Goal: Task Accomplishment & Management: Manage account settings

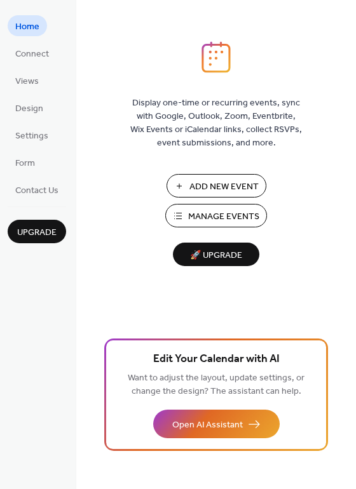
click at [219, 217] on span "Manage Events" at bounding box center [223, 216] width 71 height 13
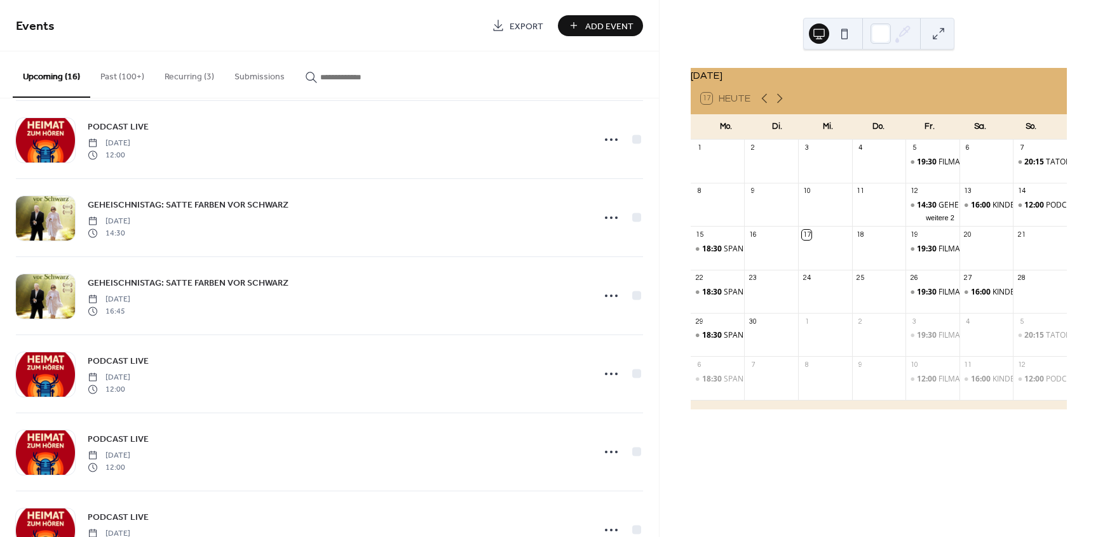
scroll to position [801, 0]
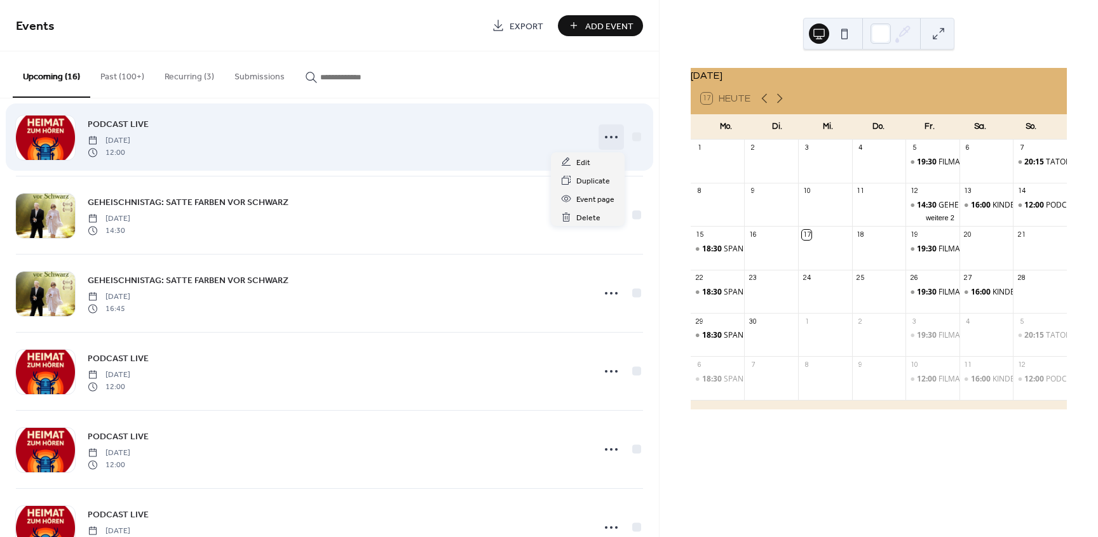
click at [610, 139] on icon at bounding box center [611, 137] width 20 height 20
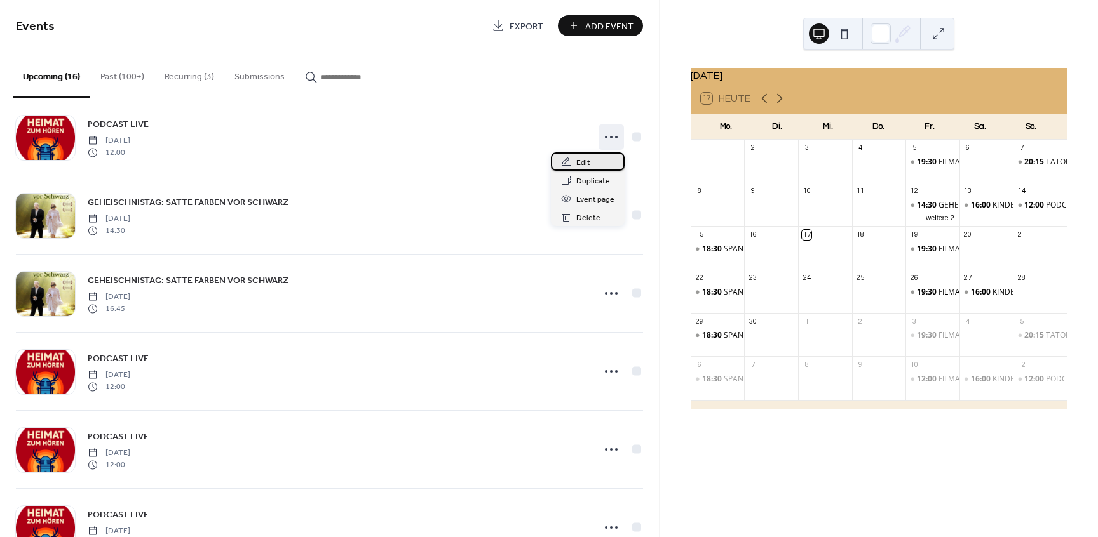
click at [586, 161] on span "Edit" at bounding box center [583, 162] width 14 height 13
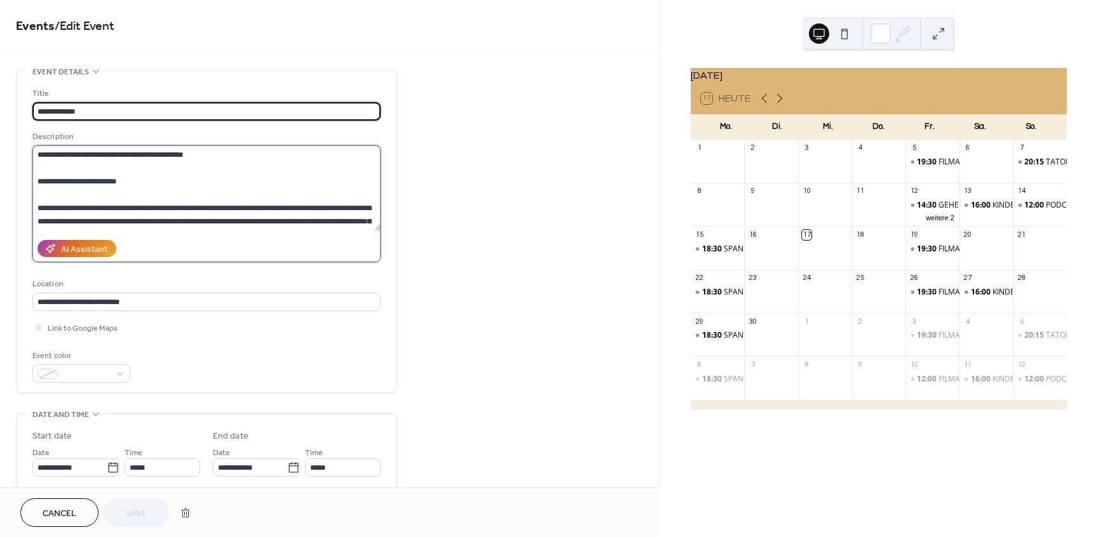
click at [36, 184] on textarea at bounding box center [206, 187] width 348 height 85
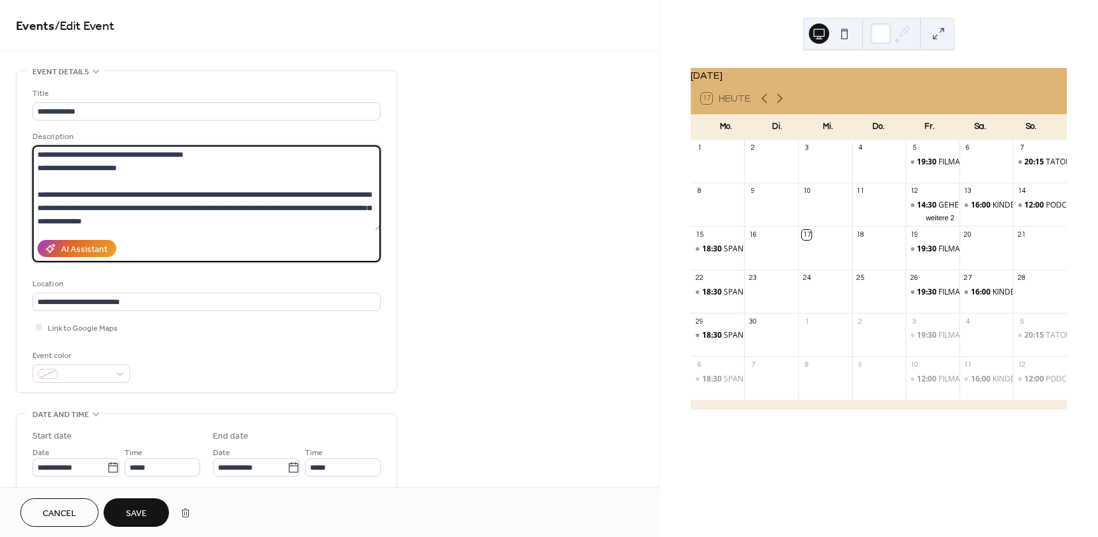
click at [36, 192] on textarea at bounding box center [206, 187] width 348 height 85
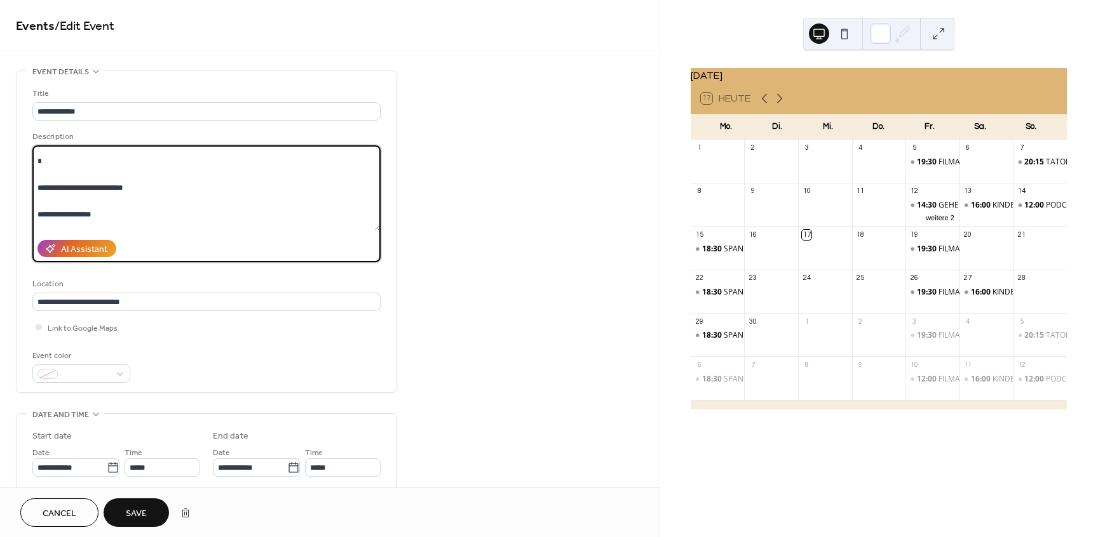
scroll to position [384, 0]
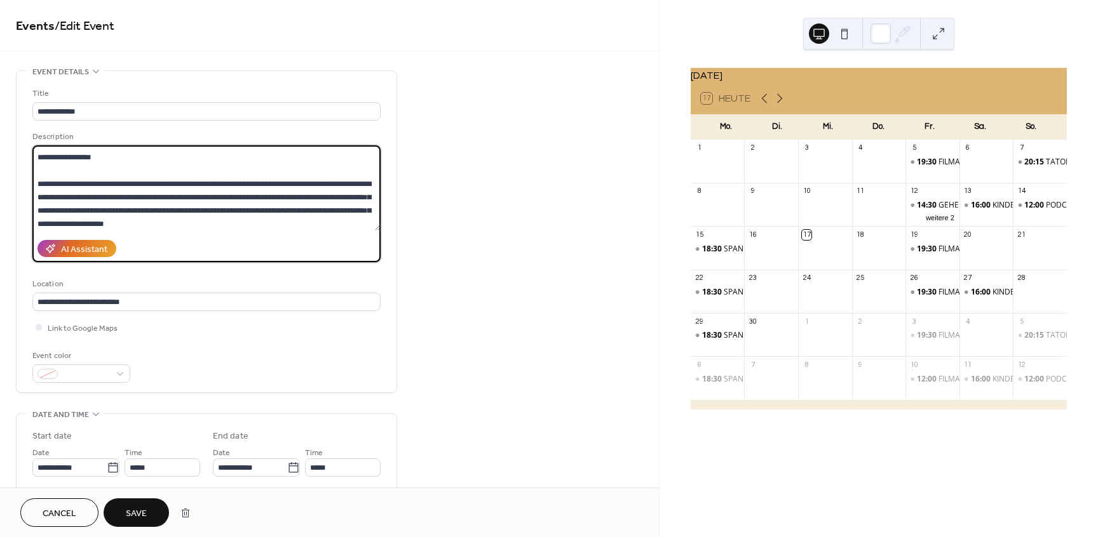
click at [37, 210] on textarea at bounding box center [206, 187] width 348 height 85
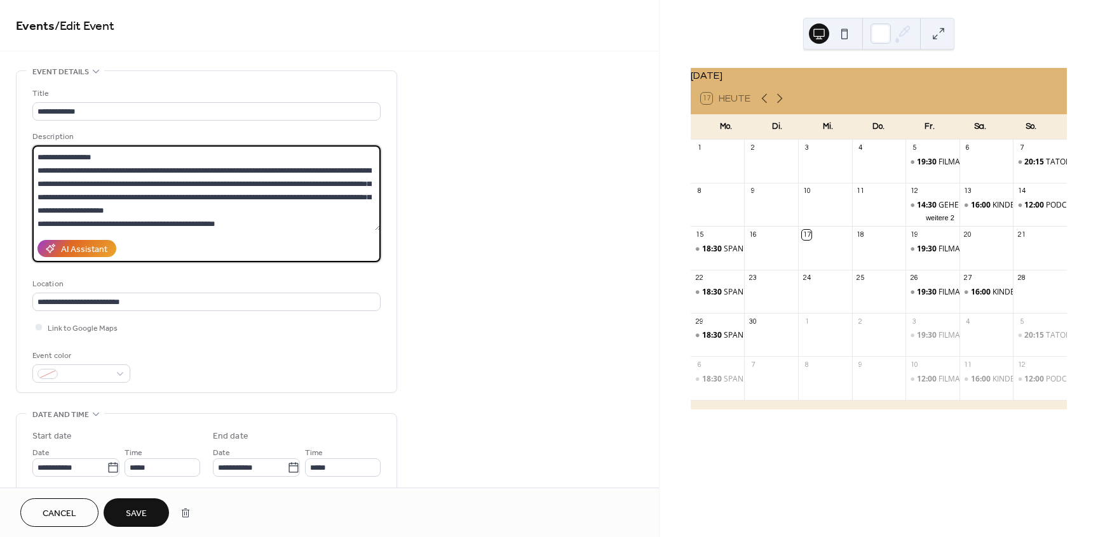
click at [36, 182] on textarea at bounding box center [206, 187] width 348 height 85
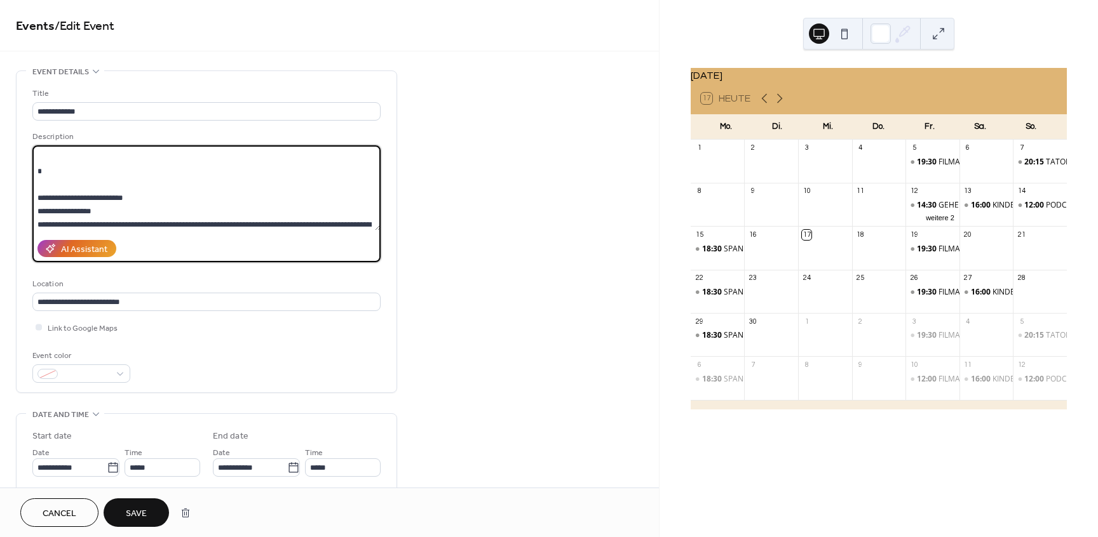
scroll to position [307, 0]
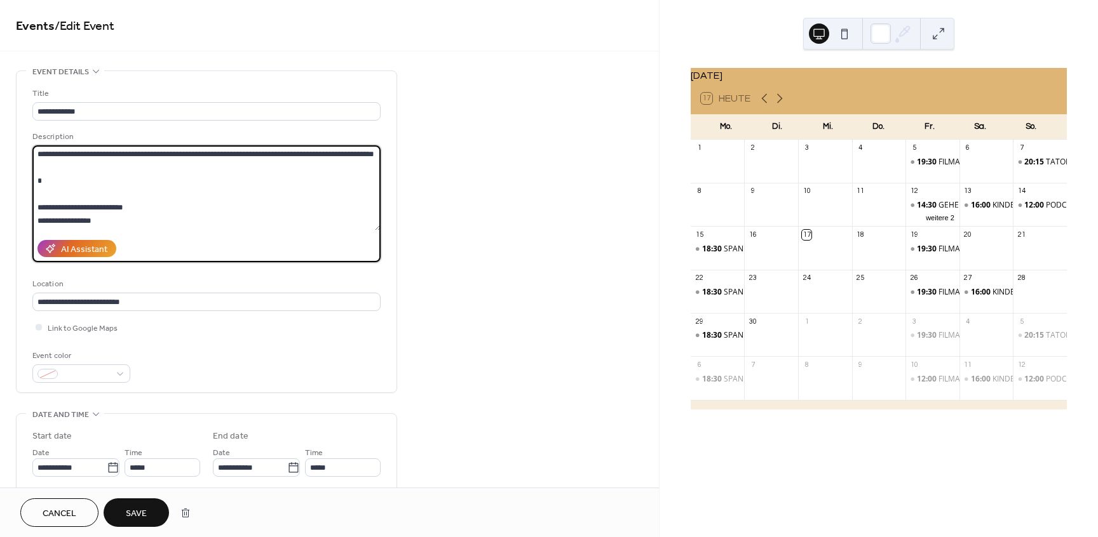
click at [51, 210] on textarea at bounding box center [206, 187] width 348 height 85
click at [33, 216] on textarea at bounding box center [206, 187] width 348 height 85
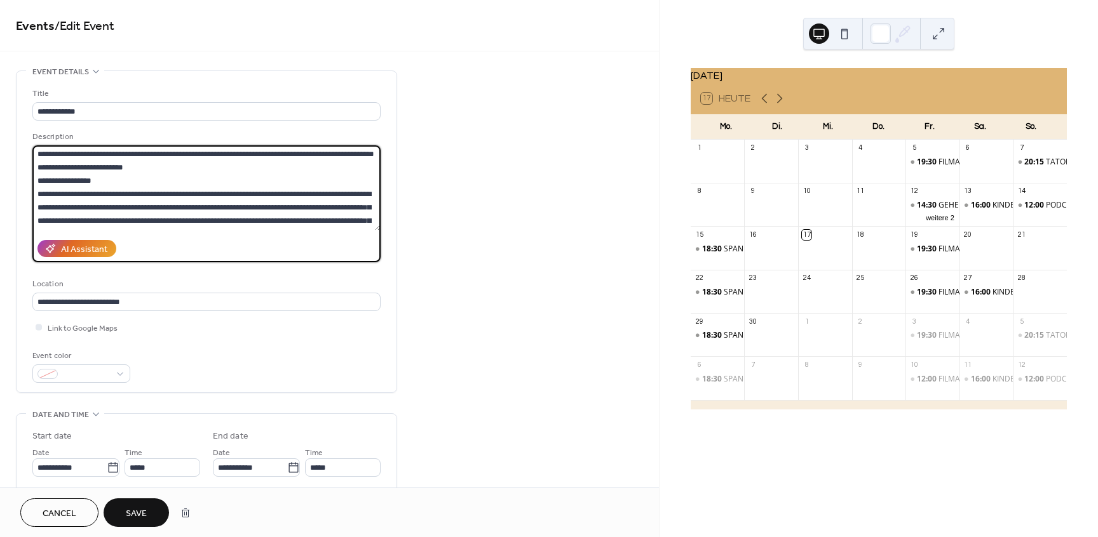
click at [41, 231] on textarea at bounding box center [206, 187] width 348 height 85
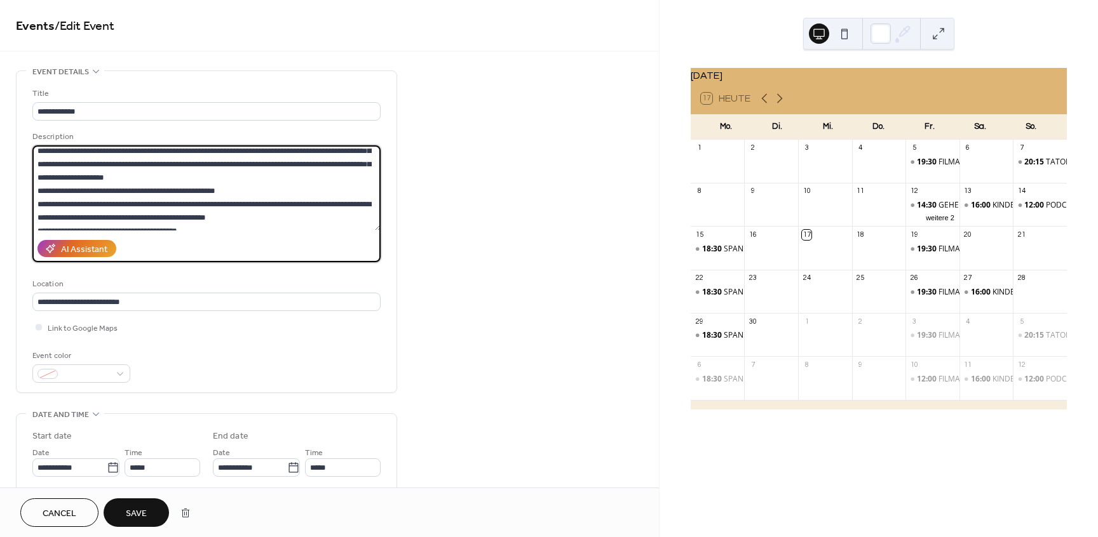
scroll to position [359, 0]
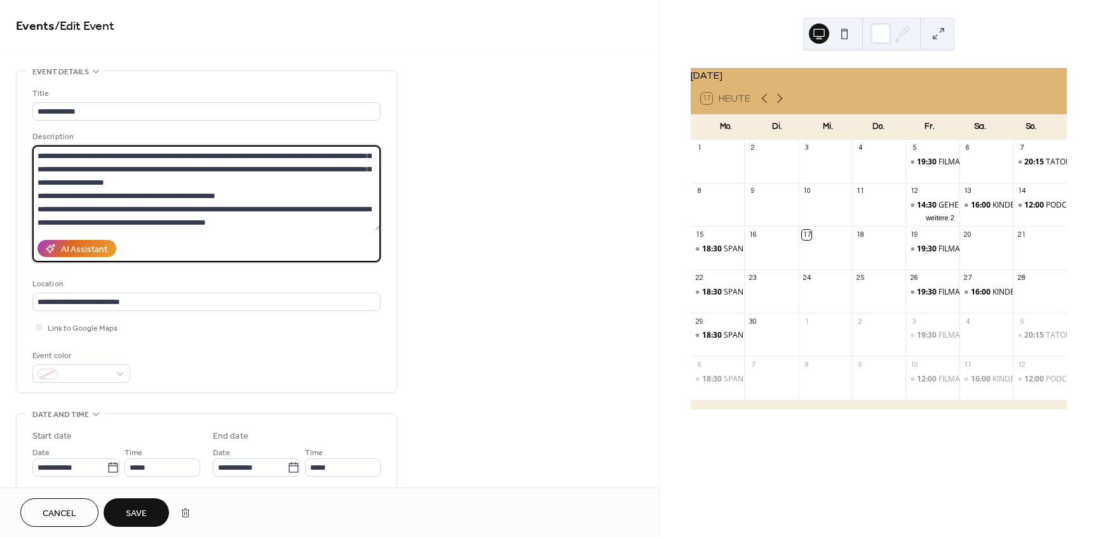
click at [128, 166] on textarea at bounding box center [206, 187] width 348 height 85
click at [161, 167] on textarea at bounding box center [206, 187] width 348 height 85
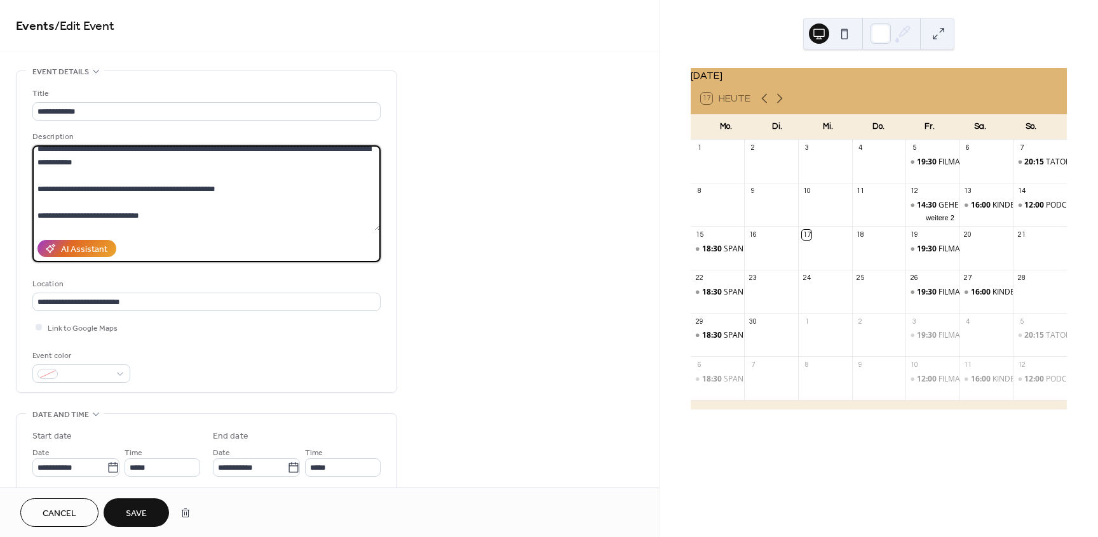
scroll to position [77, 0]
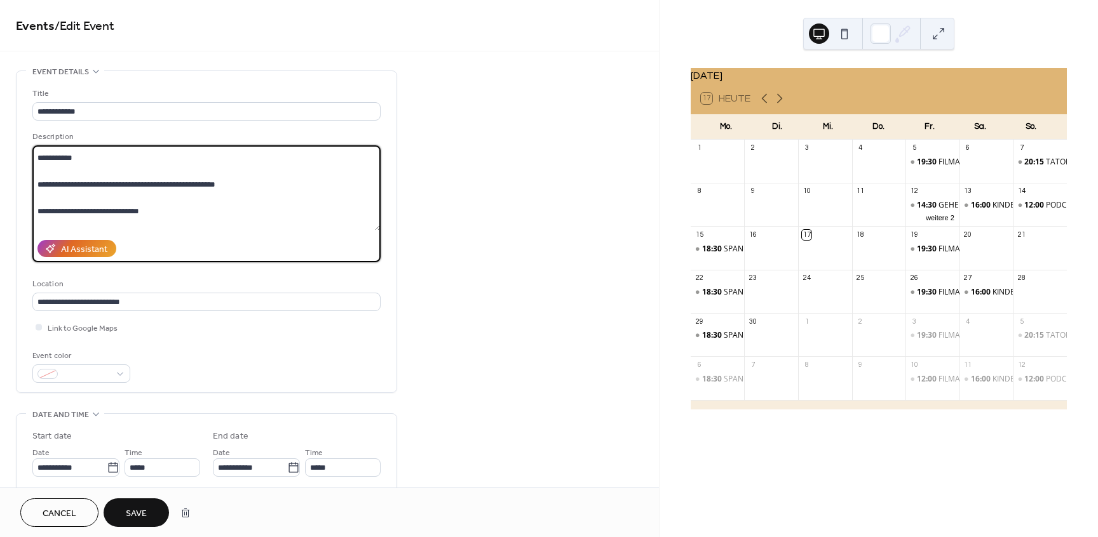
click at [46, 213] on textarea at bounding box center [206, 187] width 348 height 85
click at [44, 226] on textarea at bounding box center [206, 187] width 348 height 85
click at [160, 210] on textarea at bounding box center [206, 187] width 348 height 85
click at [98, 231] on textarea at bounding box center [206, 187] width 348 height 85
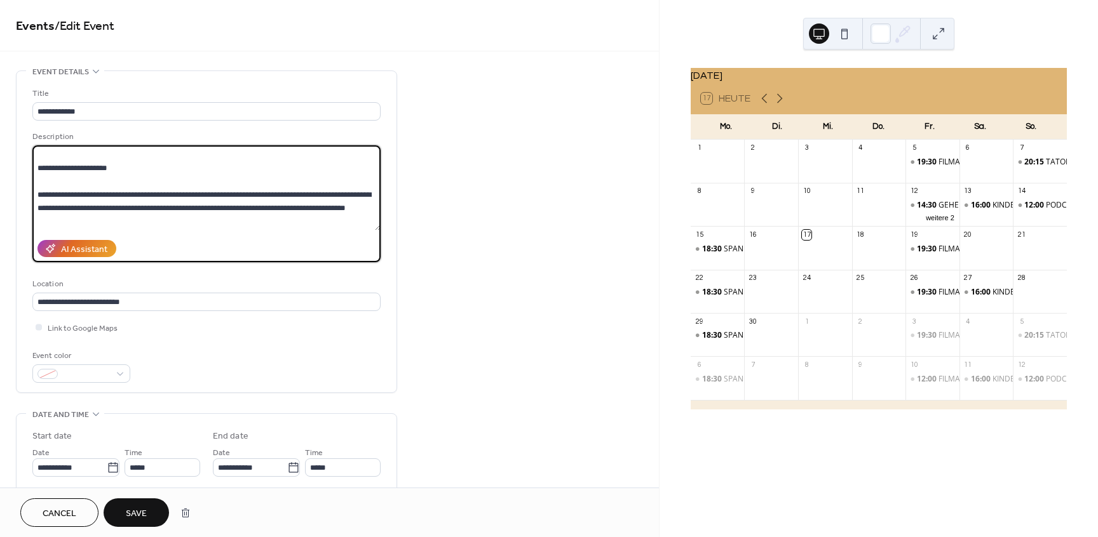
scroll to position [155, 0]
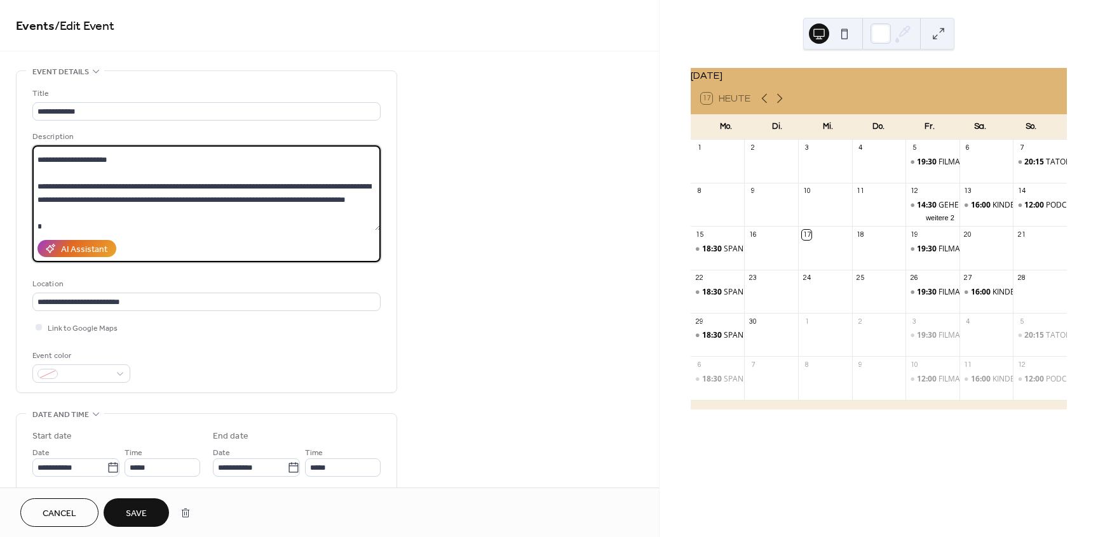
click at [37, 189] on textarea at bounding box center [206, 187] width 348 height 85
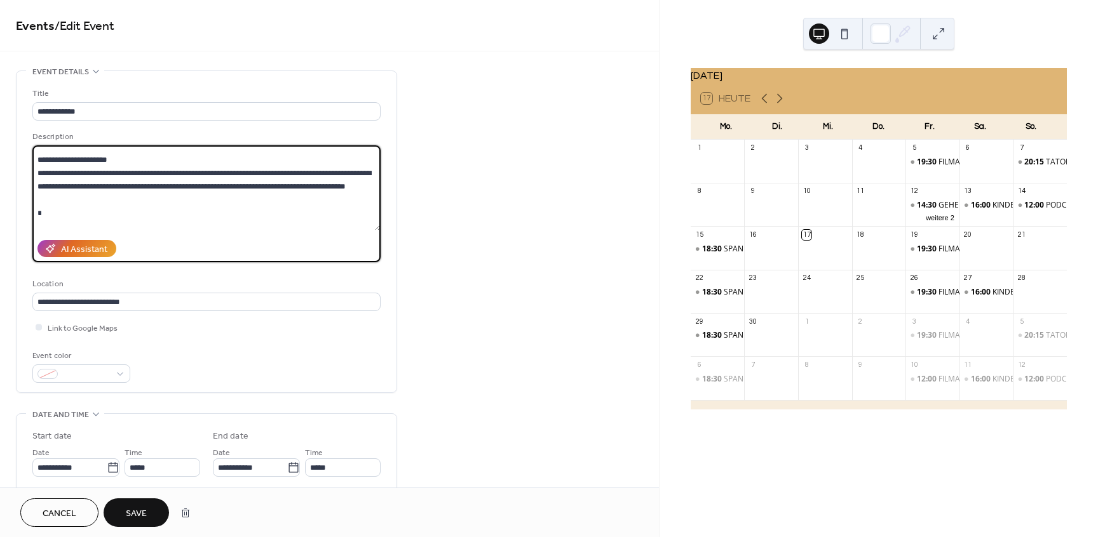
click at [43, 217] on textarea at bounding box center [206, 187] width 348 height 85
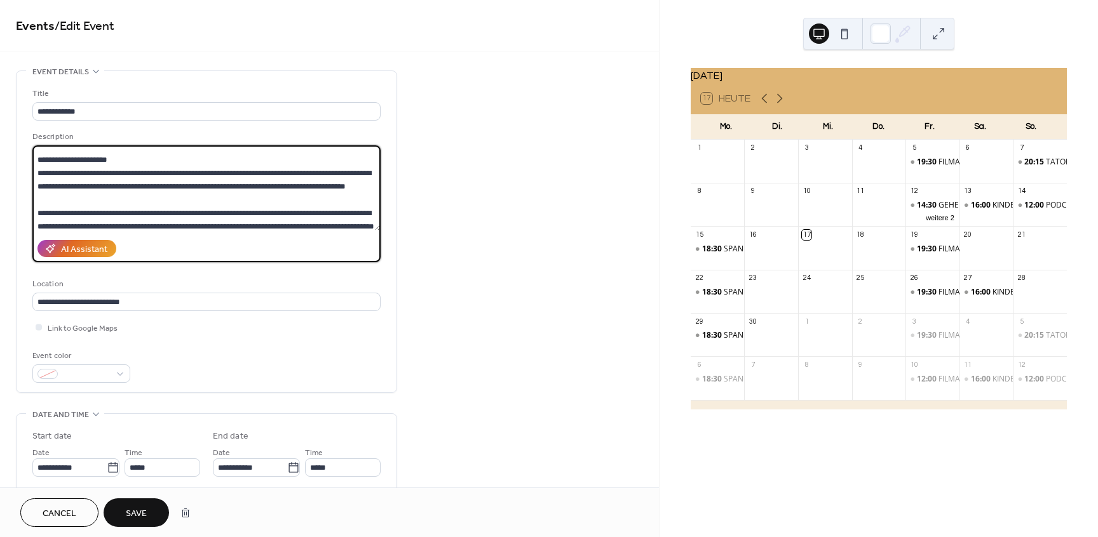
click at [40, 217] on textarea at bounding box center [206, 187] width 348 height 85
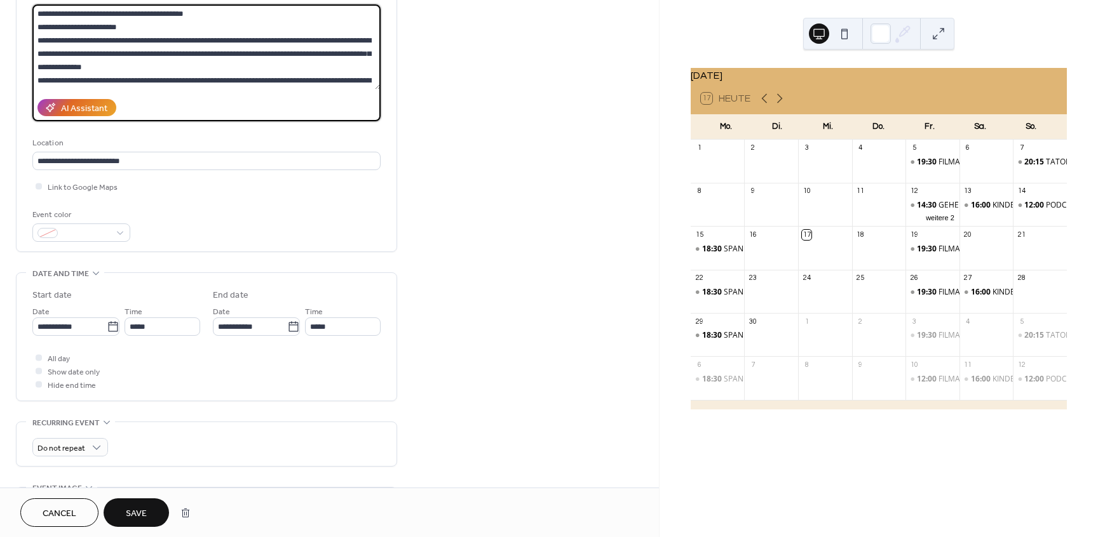
scroll to position [152, 0]
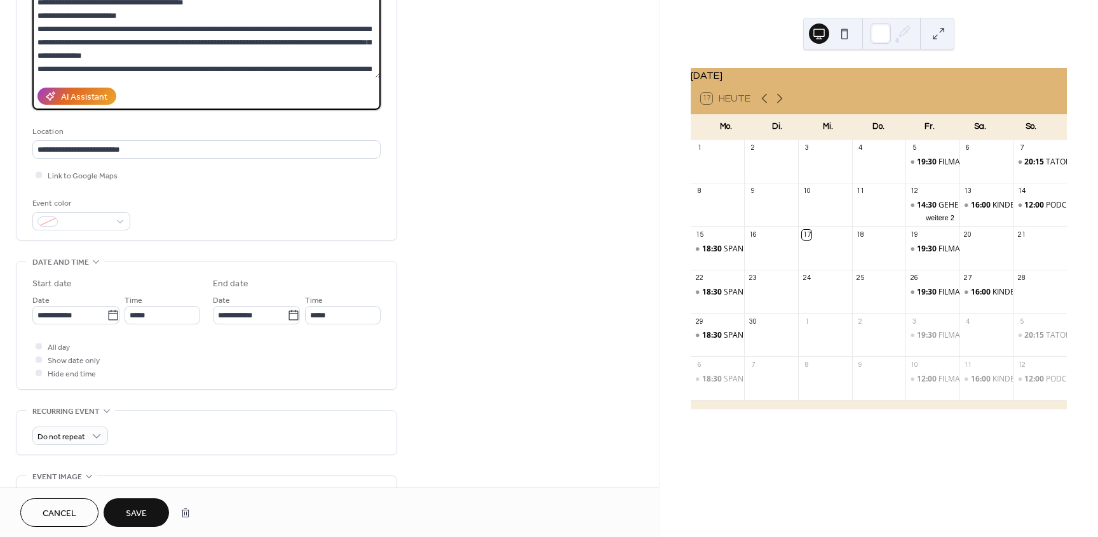
type textarea "**********"
click at [132, 515] on span "Save" at bounding box center [136, 514] width 21 height 13
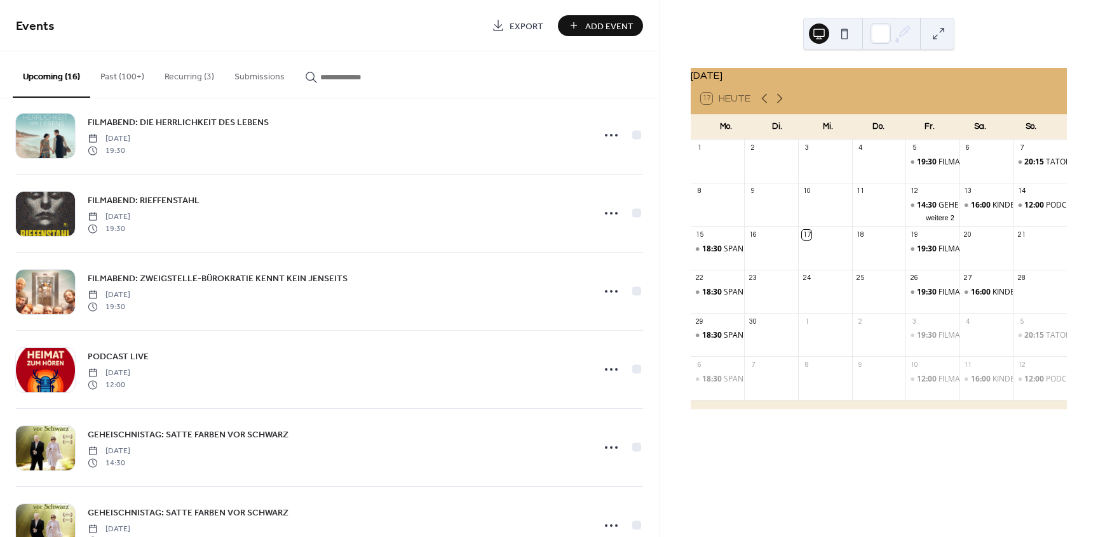
scroll to position [572, 0]
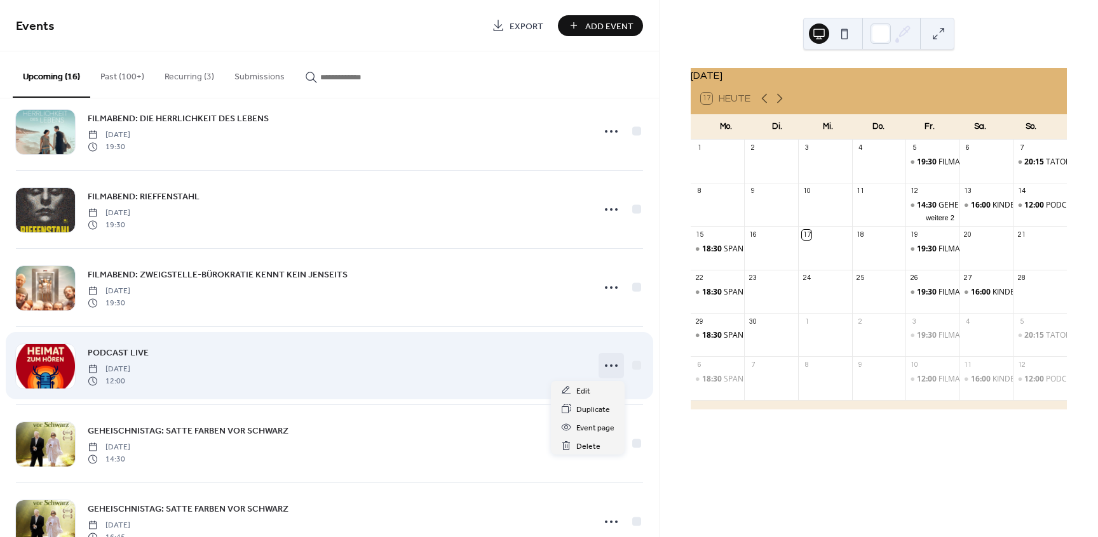
click at [607, 365] on icon at bounding box center [611, 366] width 20 height 20
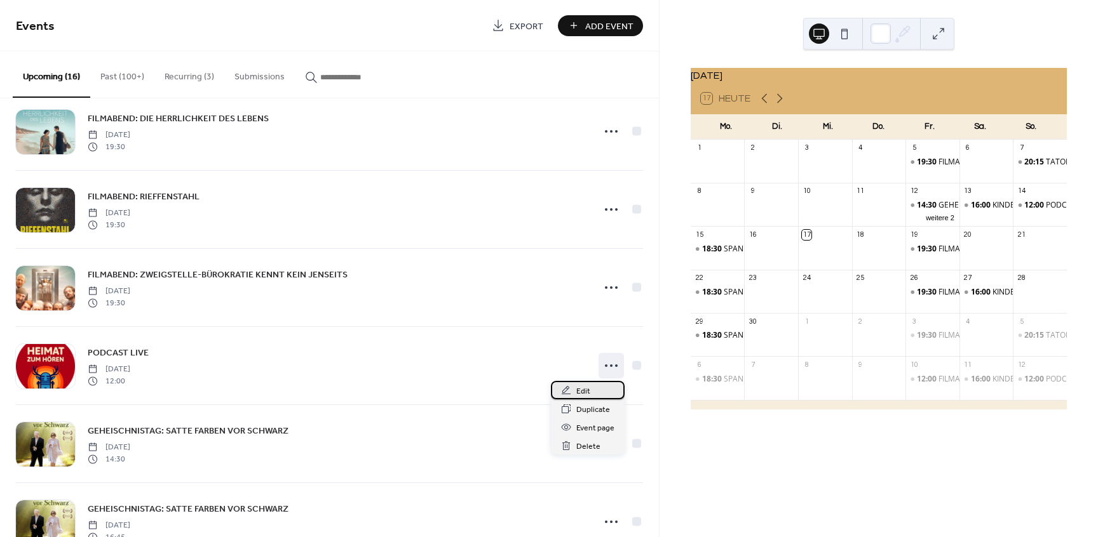
click at [593, 394] on div "Edit" at bounding box center [588, 390] width 74 height 18
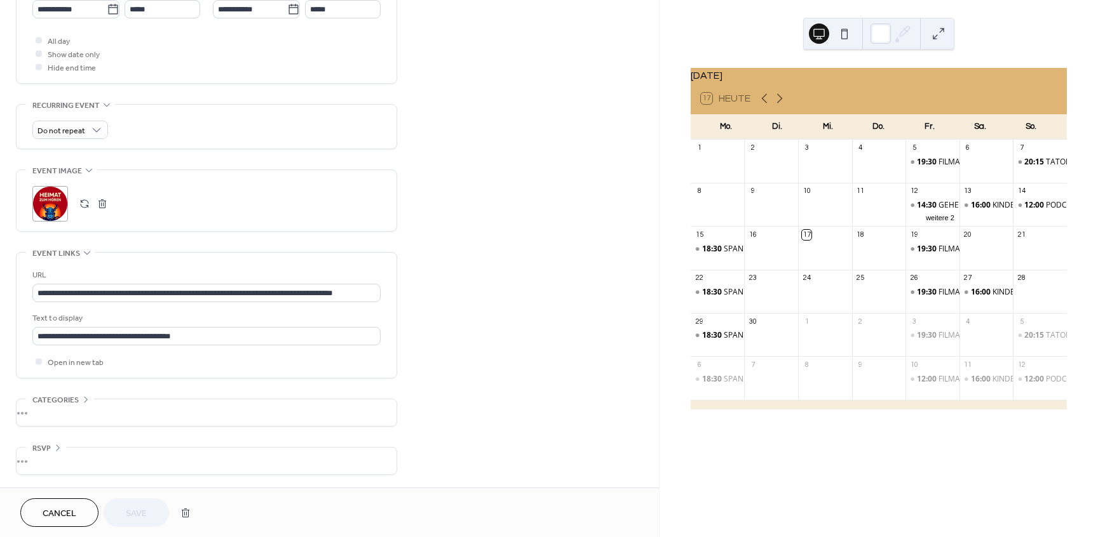
scroll to position [466, 0]
click at [427, 419] on div "**********" at bounding box center [329, 50] width 659 height 876
